Goal: Transaction & Acquisition: Purchase product/service

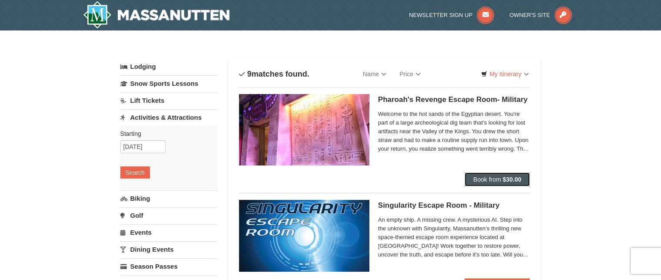
click at [490, 180] on span "Book from" at bounding box center [488, 179] width 28 height 7
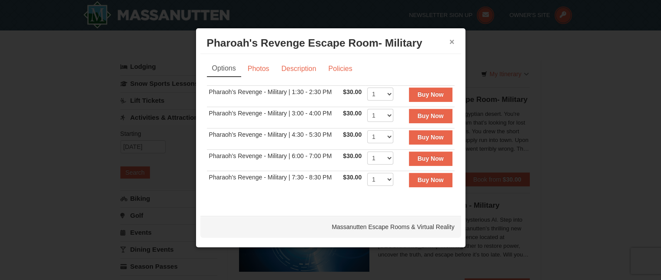
click at [451, 40] on button "×" at bounding box center [452, 41] width 5 height 9
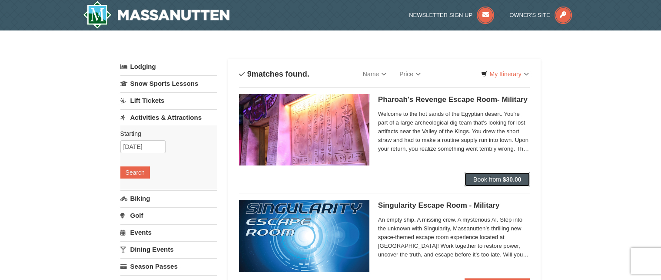
click at [478, 178] on span "Book from" at bounding box center [488, 179] width 28 height 7
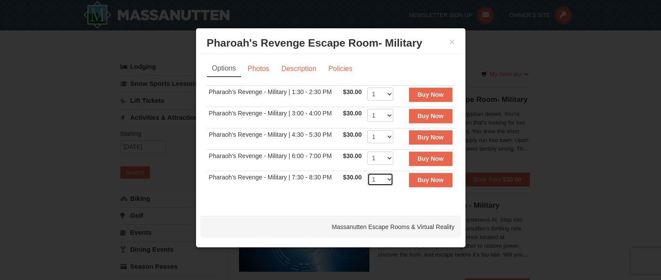
click at [390, 179] on select "1 2 3 4 5 6 7 8" at bounding box center [380, 179] width 26 height 13
select select "6"
click at [367, 173] on select "1 2 3 4 5 6 7 8" at bounding box center [380, 179] width 26 height 13
click at [430, 180] on strong "Buy Now" at bounding box center [431, 179] width 26 height 7
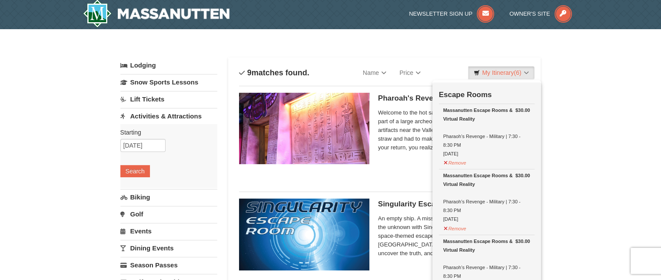
scroll to position [3, 0]
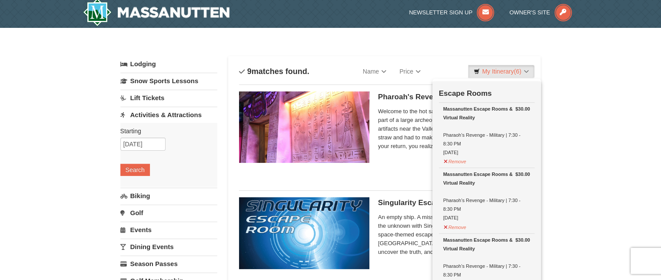
click at [477, 139] on div "Massanutten Escape Rooms & Virtual Reality Pharaoh’s Revenge - Military | 7:30 …" at bounding box center [487, 130] width 87 height 52
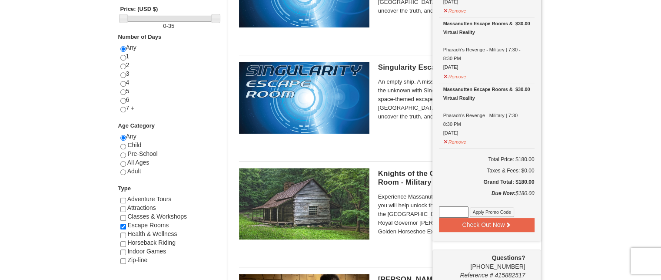
scroll to position [394, 0]
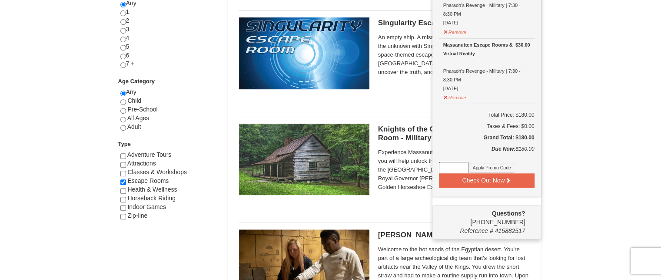
click at [572, 54] on div "× Categories List Filter My Itinerary (6) Check Out Now Escape Rooms $30.00 Mas…" at bounding box center [330, 152] width 661 height 1033
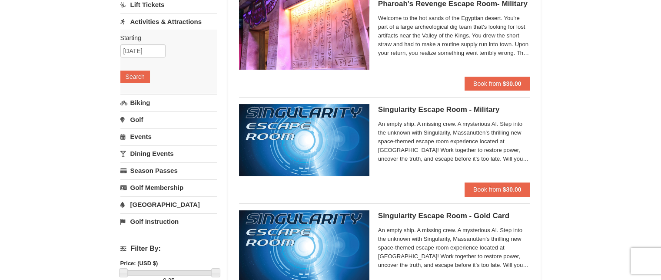
scroll to position [0, 0]
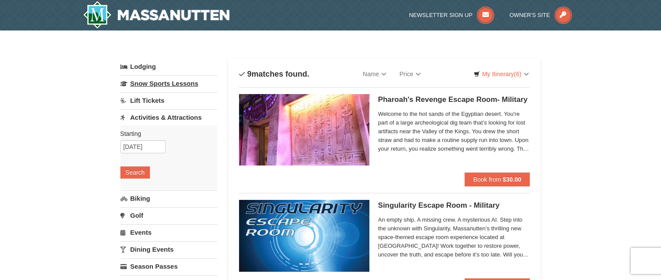
click at [167, 86] on link "Snow Sports Lessons" at bounding box center [168, 83] width 97 height 16
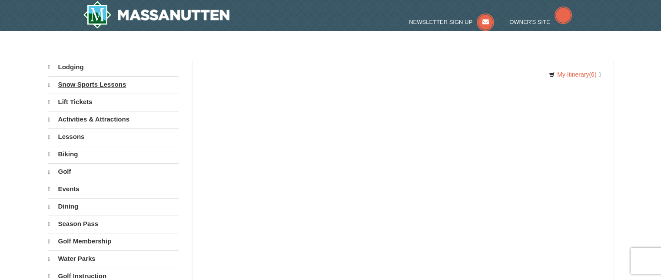
select select "9"
